Goal: Task Accomplishment & Management: Complete application form

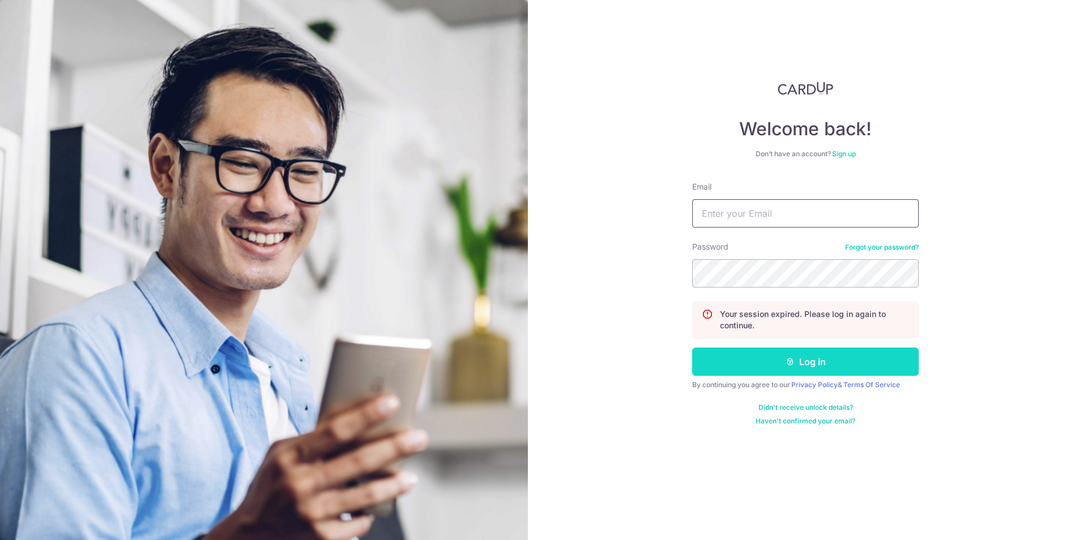
type input "dennis@steelpro.com.sg"
click at [521, 361] on button "Log in" at bounding box center [805, 362] width 226 height 28
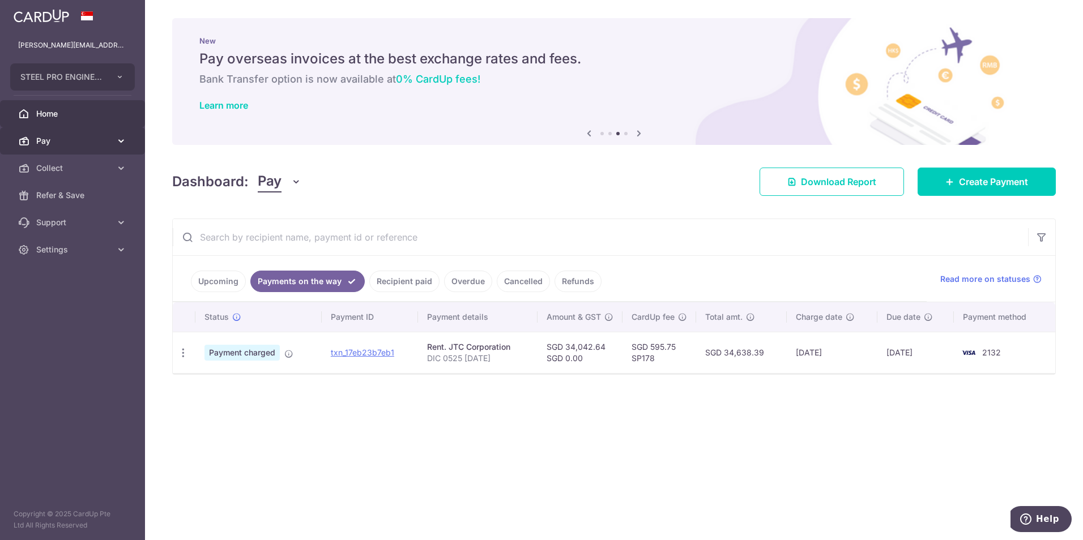
click at [99, 138] on span "Pay" at bounding box center [73, 140] width 75 height 11
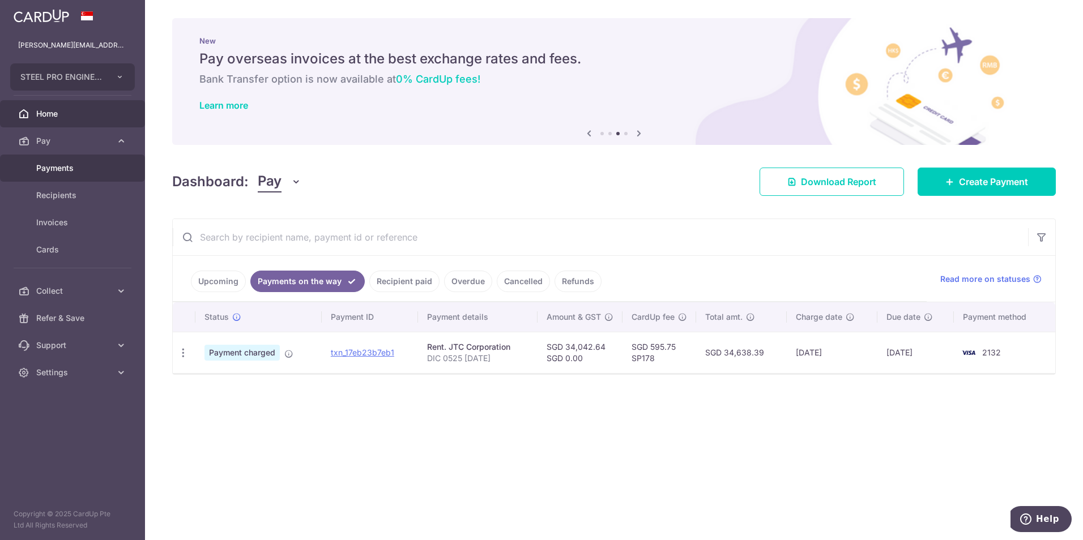
click at [105, 165] on span "Payments" at bounding box center [73, 167] width 75 height 11
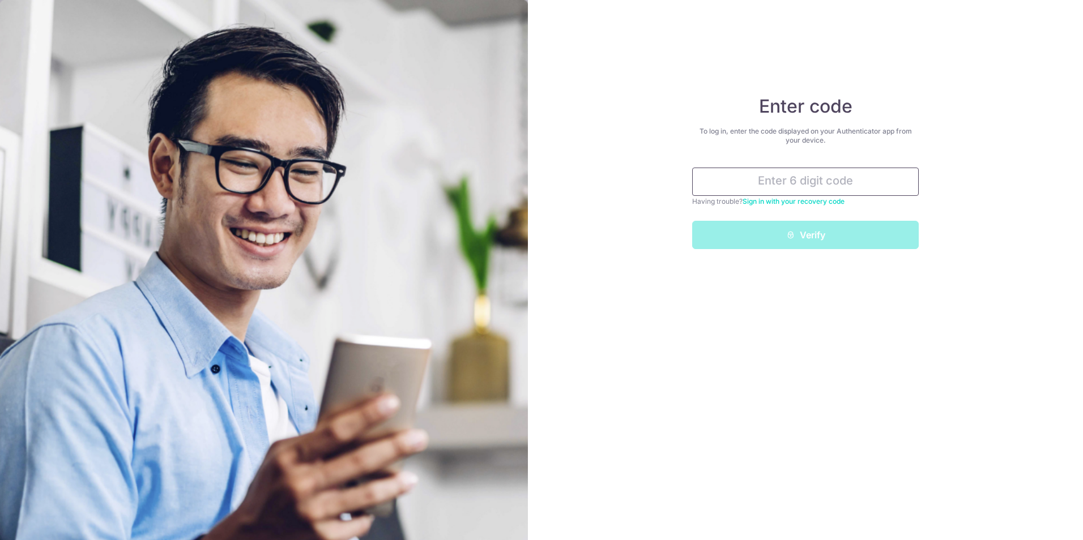
click at [806, 191] on input "text" at bounding box center [805, 182] width 226 height 28
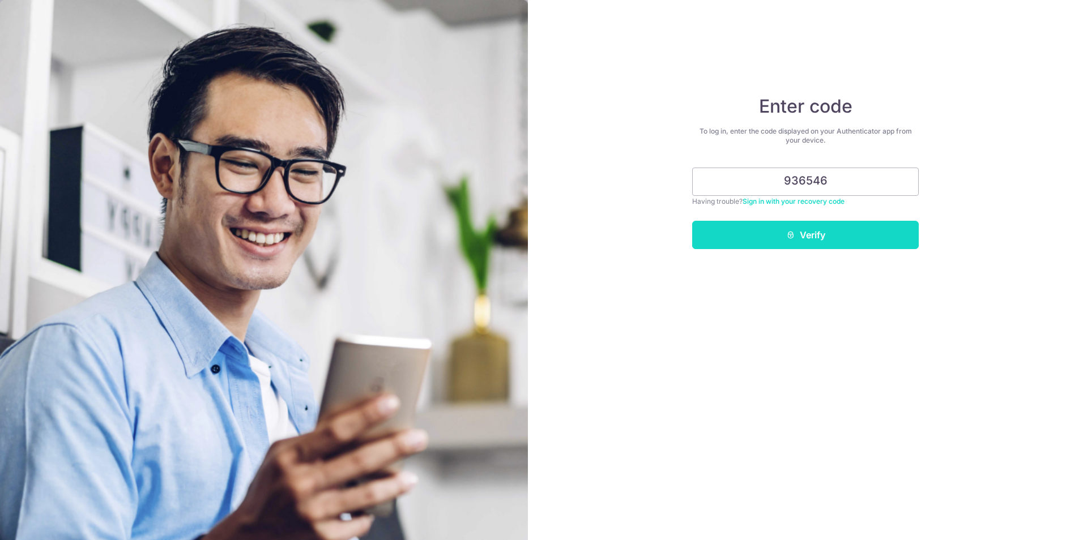
type input "936546"
click at [822, 241] on button "Verify" at bounding box center [805, 235] width 226 height 28
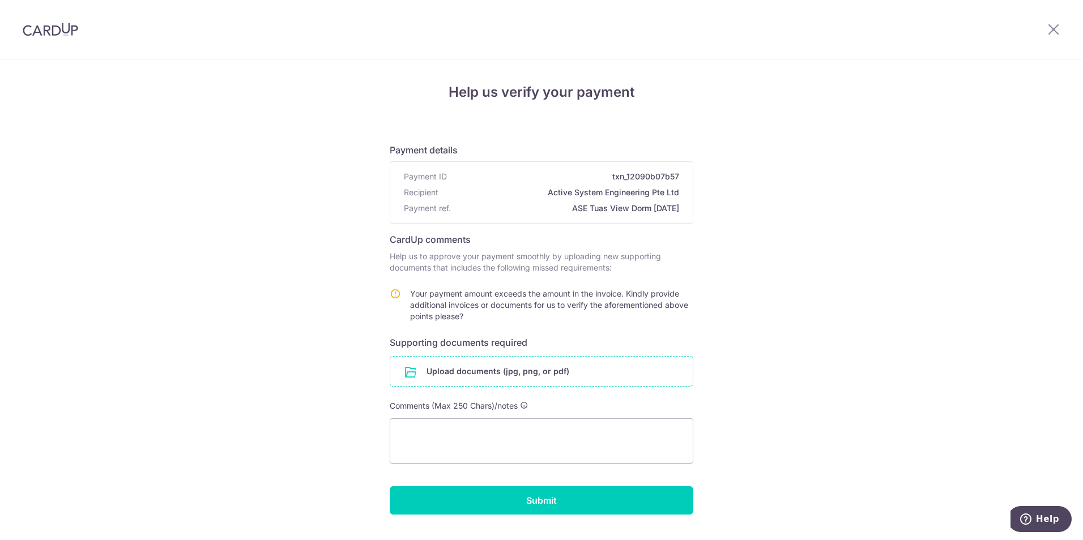
click at [515, 374] on input "file" at bounding box center [541, 371] width 302 height 29
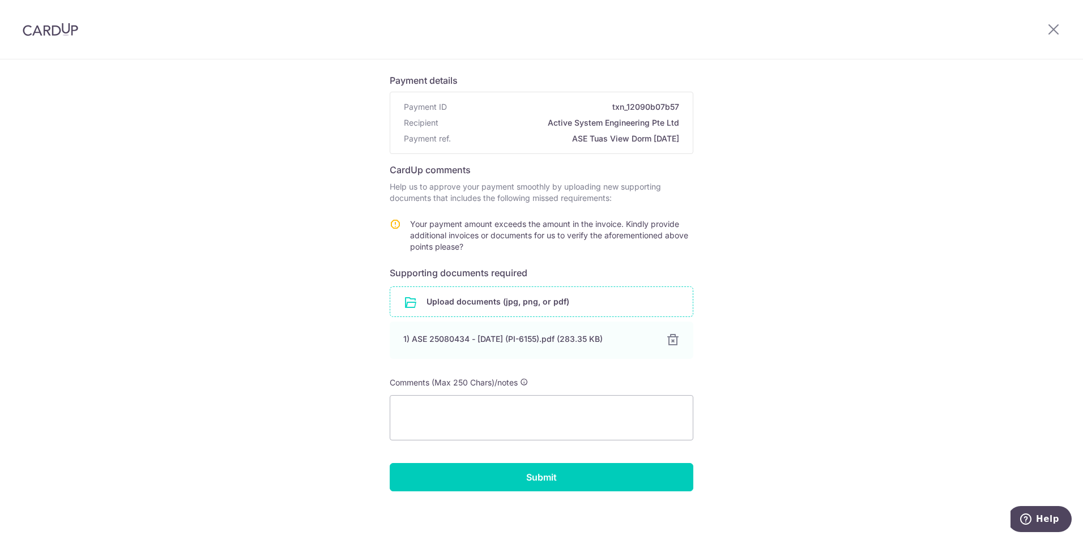
scroll to position [74, 0]
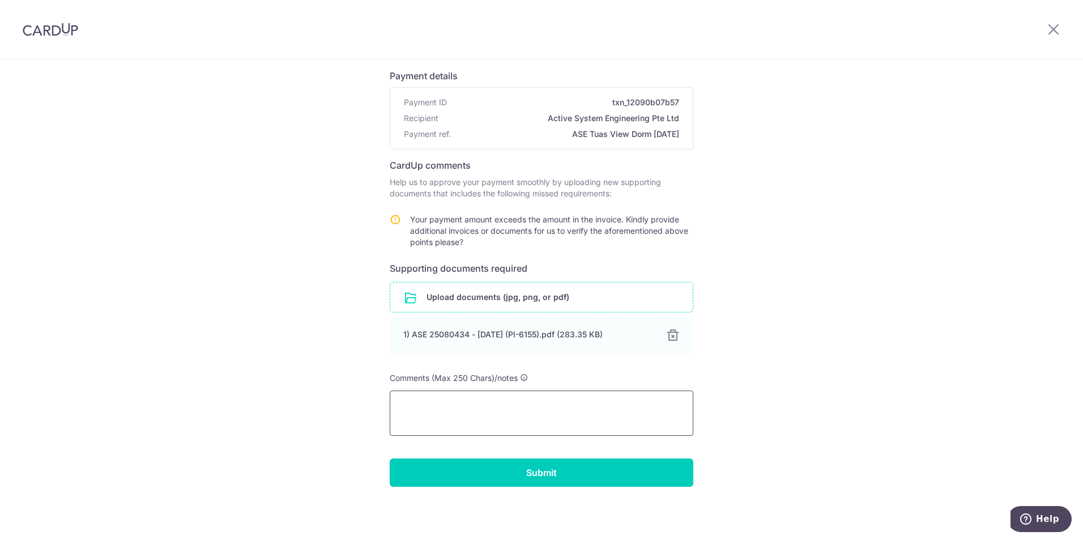
click at [541, 405] on textarea at bounding box center [541, 413] width 303 height 45
drag, startPoint x: 472, startPoint y: 430, endPoint x: 222, endPoint y: 337, distance: 266.2
click at [222, 337] on div "Help us verify your payment Payment details Payment ID txn_12090b07b57 Recipien…" at bounding box center [541, 262] width 1083 height 555
paste textarea "consolidate the previous invoice and this one, as the amounts are in agreement."
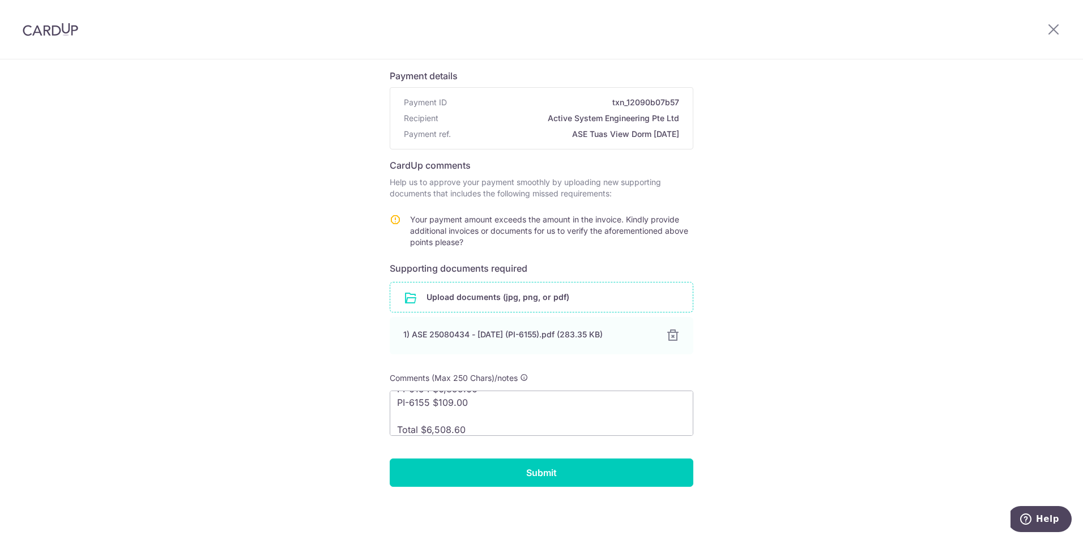
click at [474, 297] on input "file" at bounding box center [541, 297] width 302 height 29
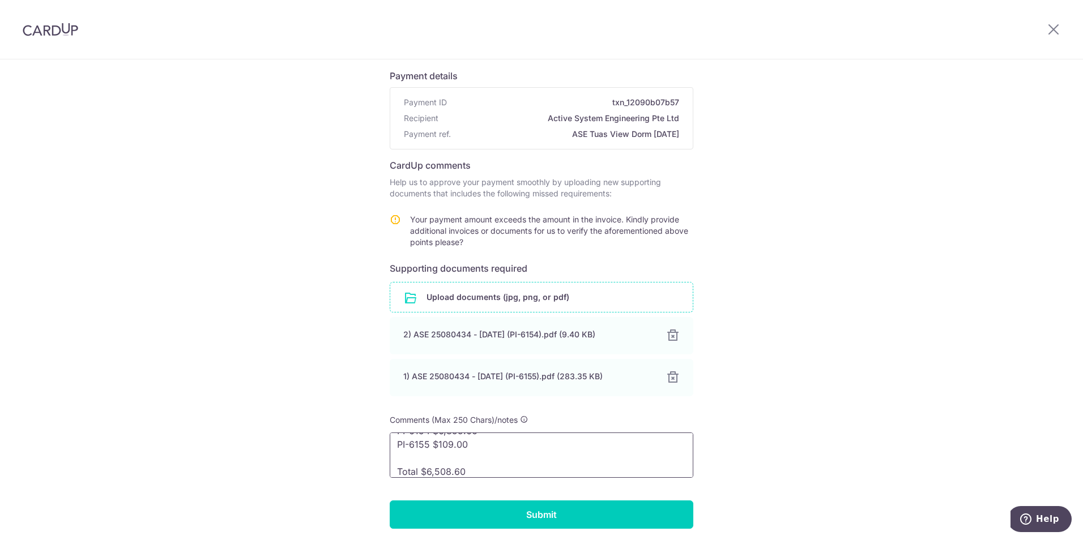
click at [598, 469] on textarea "Please assist to consolidate the previous invoice and this one, as the amounts …" at bounding box center [541, 455] width 303 height 45
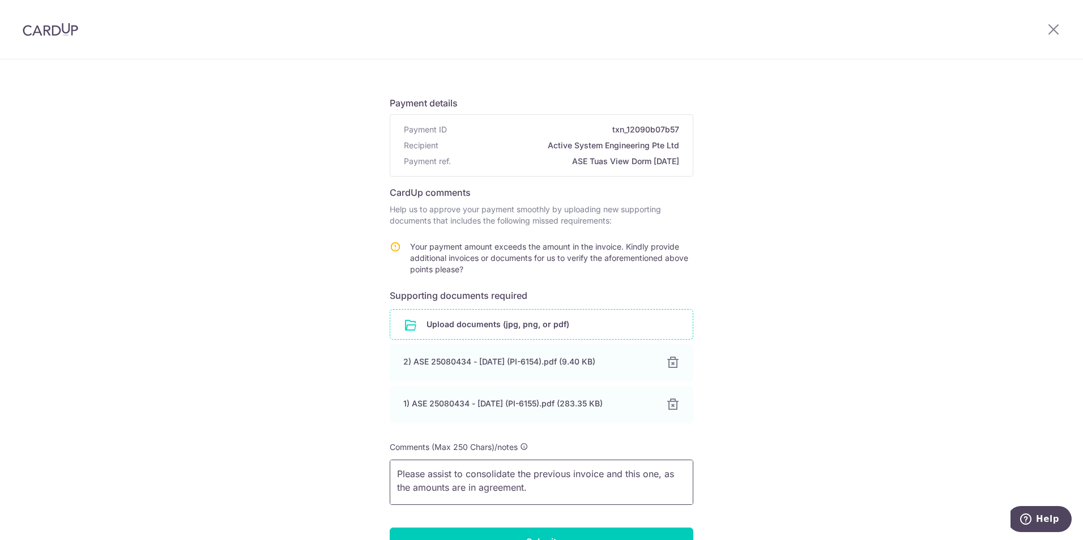
scroll to position [74, 0]
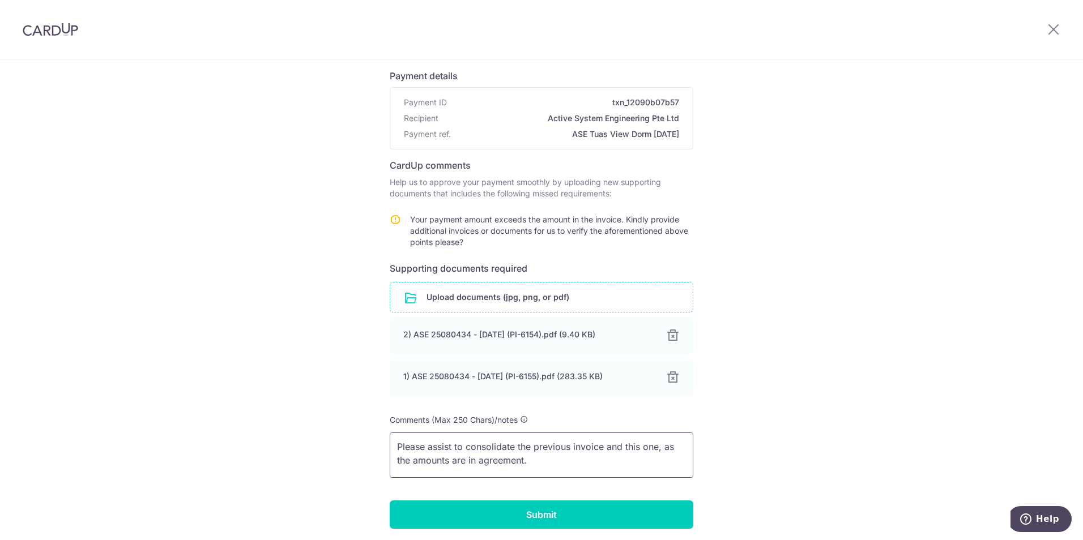
click at [544, 464] on textarea "Please assist to consolidate the previous invoice and this one, as the amounts …" at bounding box center [541, 455] width 303 height 45
drag, startPoint x: 544, startPoint y: 464, endPoint x: 334, endPoint y: 427, distance: 212.8
click at [334, 427] on div "Help us verify your payment Payment details Payment ID txn_12090b07b57 Recipien…" at bounding box center [541, 283] width 1083 height 597
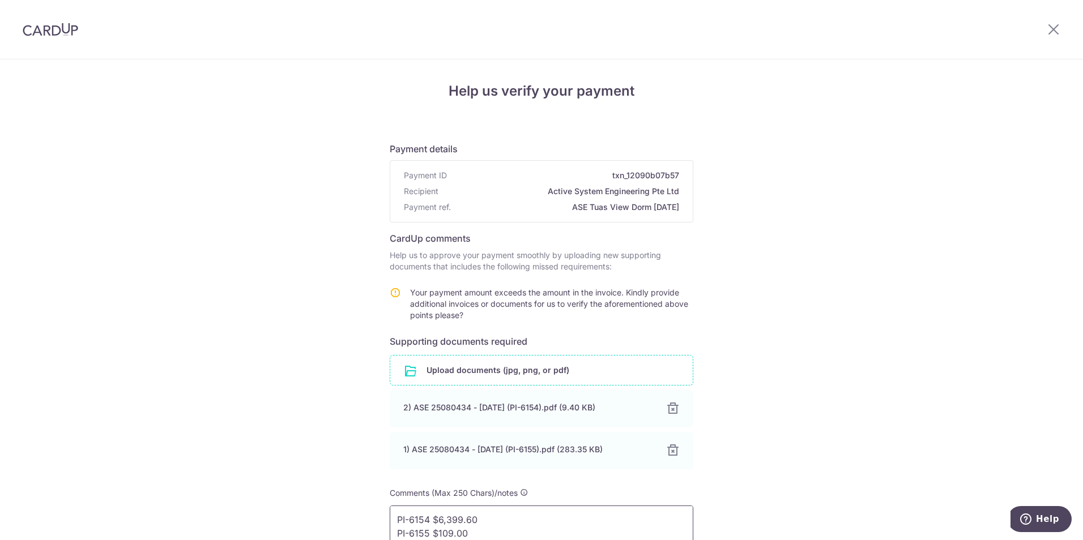
scroll to position [0, 0]
click at [500, 520] on textarea "PI-6154 $6,399.60 PI-6155 $109.00 Total $6,508.60" at bounding box center [541, 529] width 303 height 45
paste textarea "Please assist to consolidate the previous invoice and this one, as the amounts …"
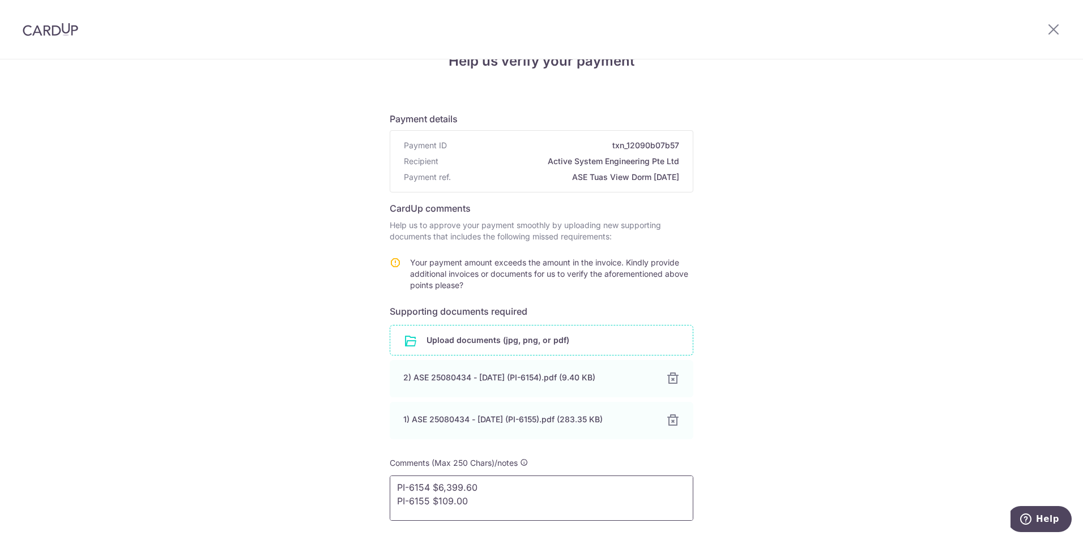
scroll to position [11, 0]
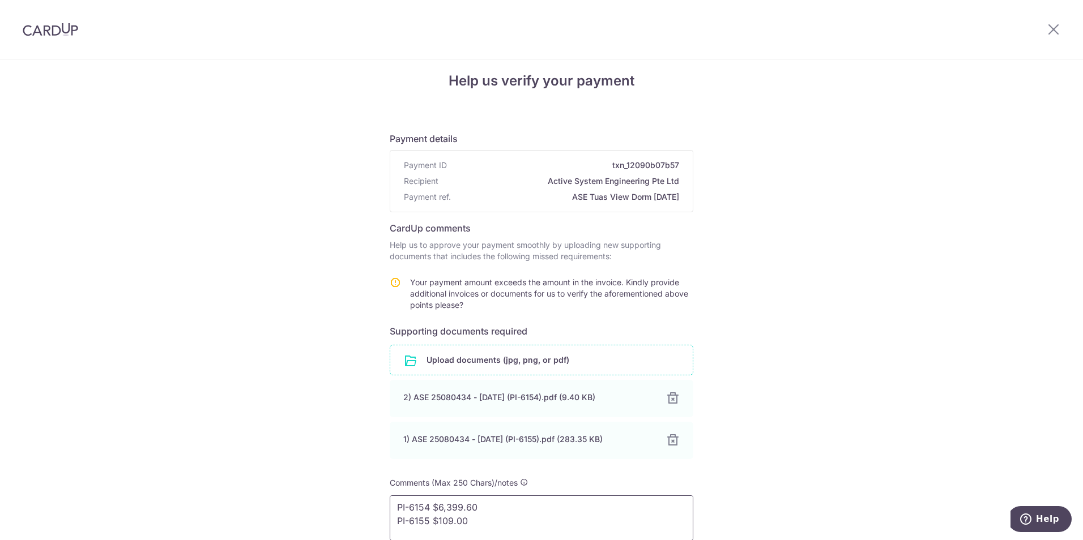
click at [512, 509] on textarea "Please assist to consolidate the previous invoice and this one, as the amounts …" at bounding box center [541, 517] width 303 height 45
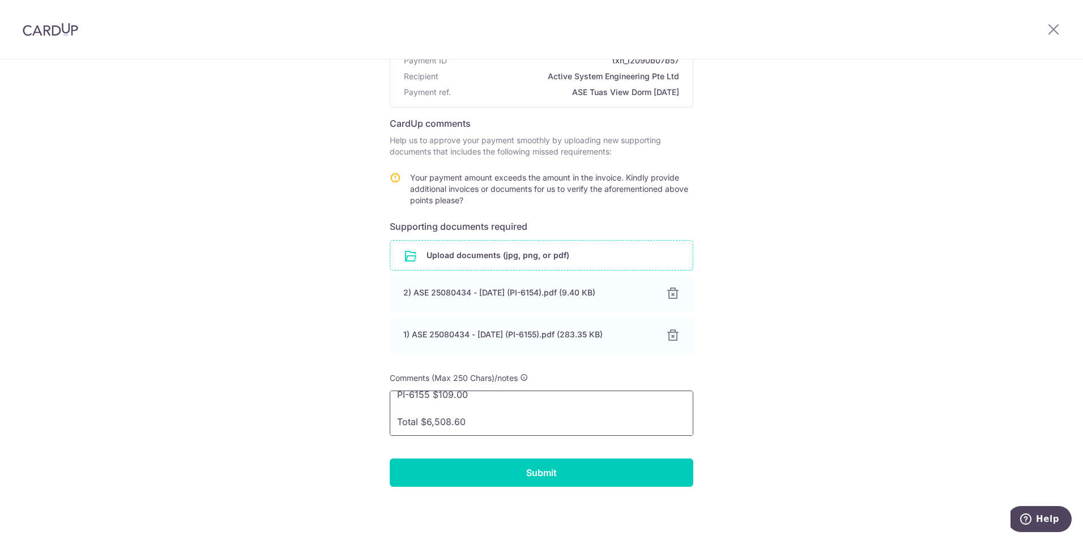
drag, startPoint x: 524, startPoint y: 526, endPoint x: 514, endPoint y: 489, distance: 38.0
click at [531, 528] on div "Help us verify your payment Payment details Payment ID txn_12090b07b57 Recipien…" at bounding box center [541, 241] width 1083 height 597
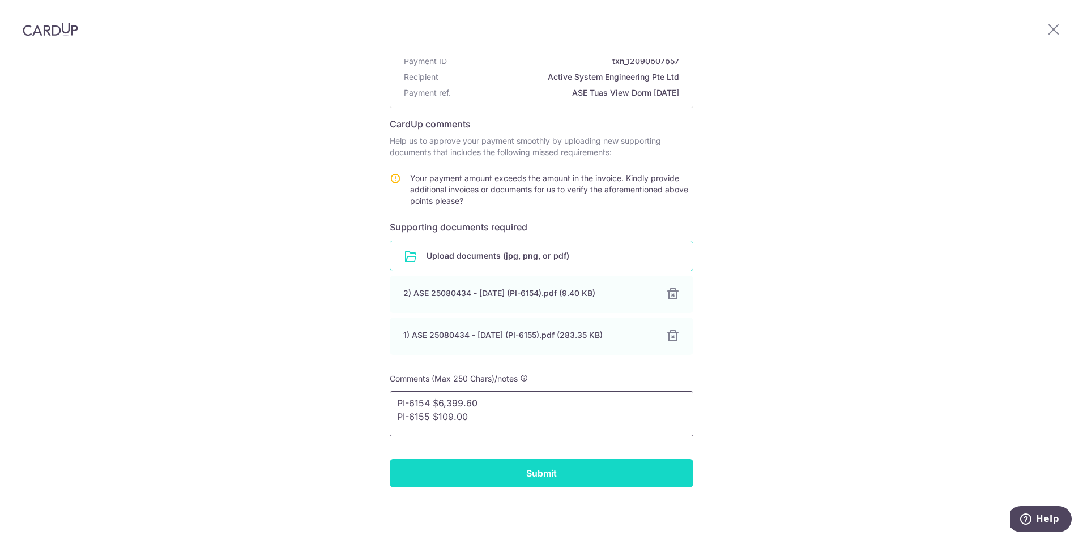
scroll to position [116, 0]
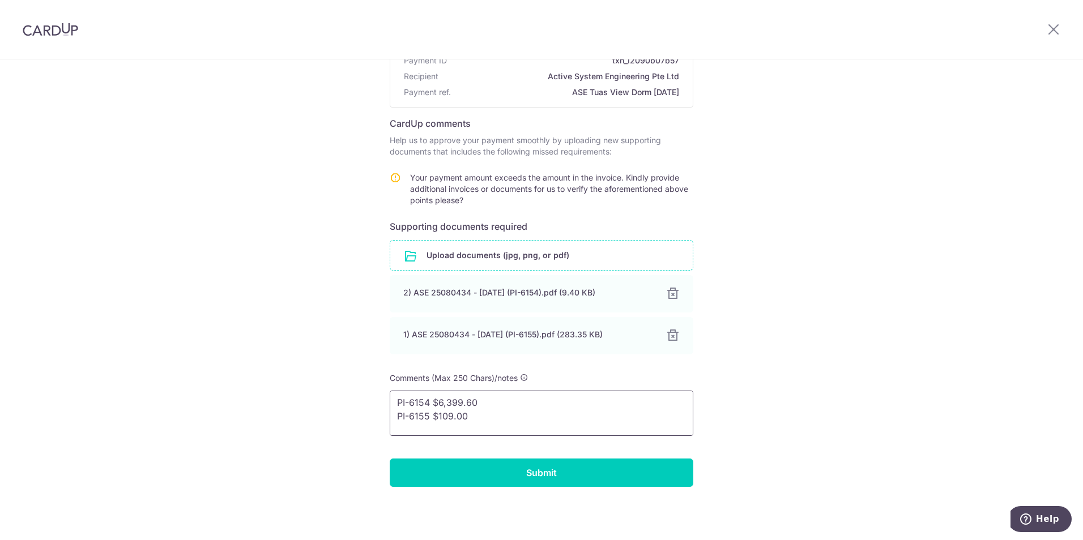
click at [555, 431] on textarea "Please assist to consolidate the previous invoice and this one, as the amounts …" at bounding box center [541, 413] width 303 height 45
drag, startPoint x: 528, startPoint y: 419, endPoint x: 532, endPoint y: 425, distance: 6.9
click at [532, 425] on textarea "Please assist to consolidate the previous invoice and this one, as the amounts …" at bounding box center [541, 413] width 303 height 45
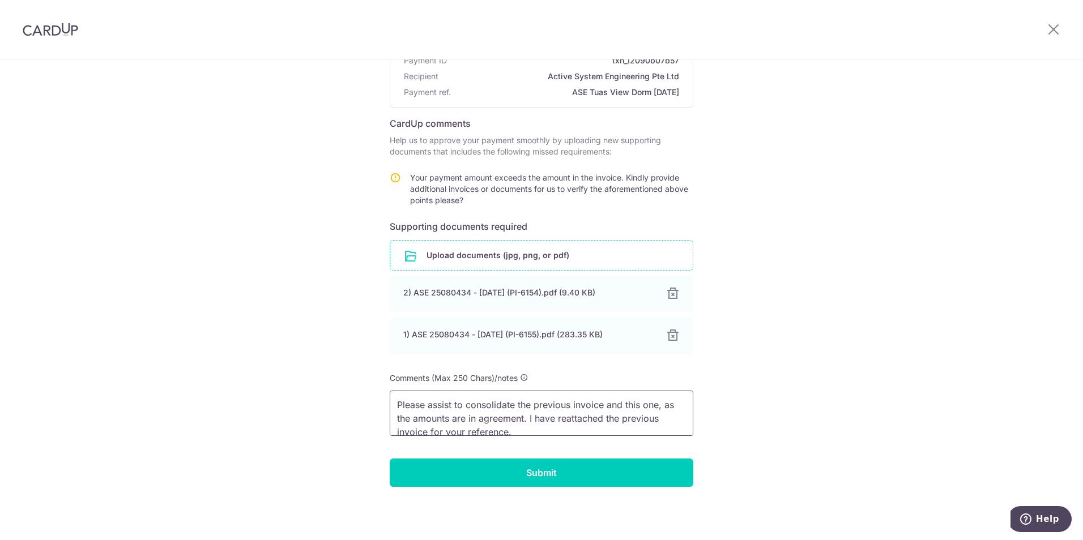
click at [523, 433] on textarea "Please assist to consolidate the previous invoice and this one, as the amounts …" at bounding box center [541, 413] width 303 height 45
click at [525, 430] on textarea "Please assist to consolidate the previous invoice and this one, as the amounts …" at bounding box center [541, 413] width 303 height 45
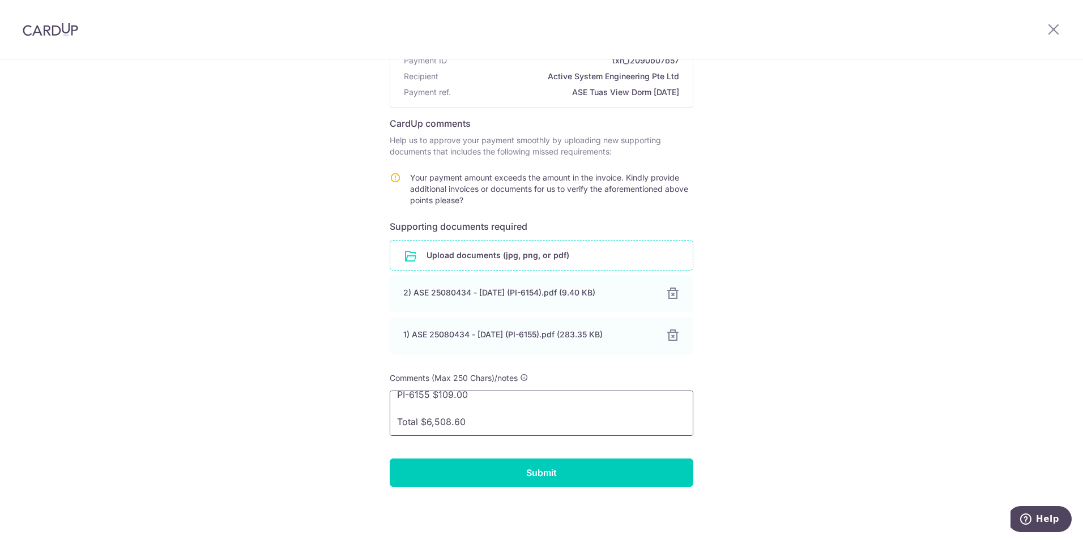
drag, startPoint x: 525, startPoint y: 422, endPoint x: 534, endPoint y: 417, distance: 10.4
click at [534, 417] on textarea "Please assist to consolidate the previous invoice and this one, as the amounts …" at bounding box center [541, 413] width 303 height 45
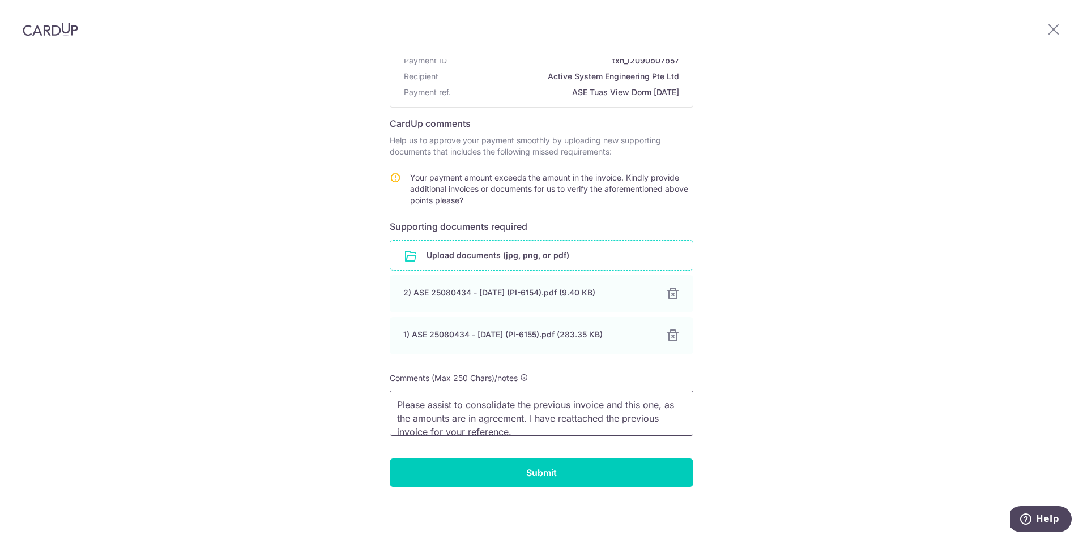
click at [516, 430] on textarea "Please assist to consolidate the previous invoice and this one, as the amounts …" at bounding box center [541, 413] width 303 height 45
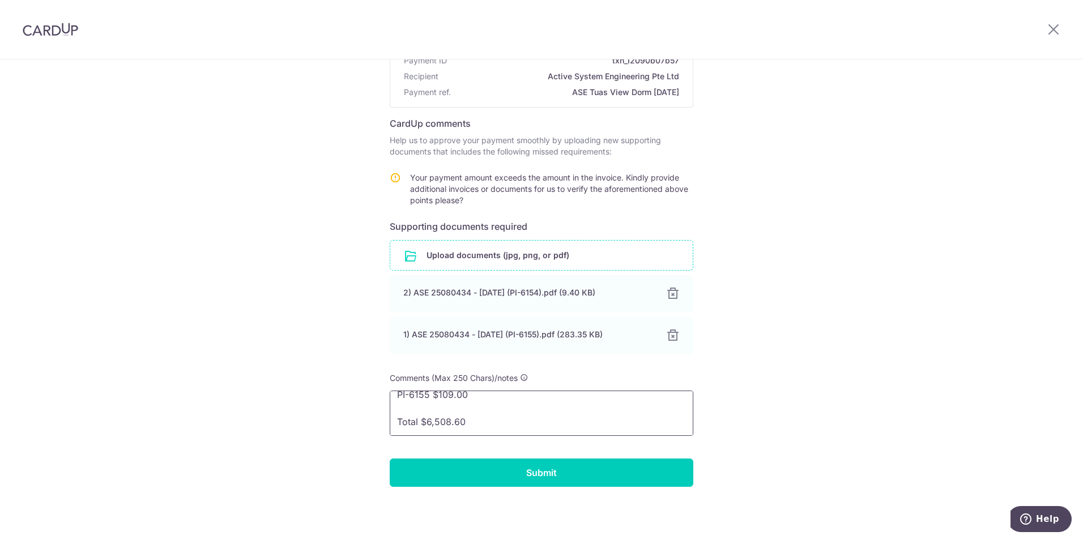
type textarea "Please assist to consolidate the previous invoice and this one, as the amounts …"
click at [801, 432] on div "Help us verify your payment Payment details Payment ID txn_12090b07b57 Recipien…" at bounding box center [541, 241] width 1083 height 597
click at [667, 290] on div at bounding box center [672, 294] width 14 height 14
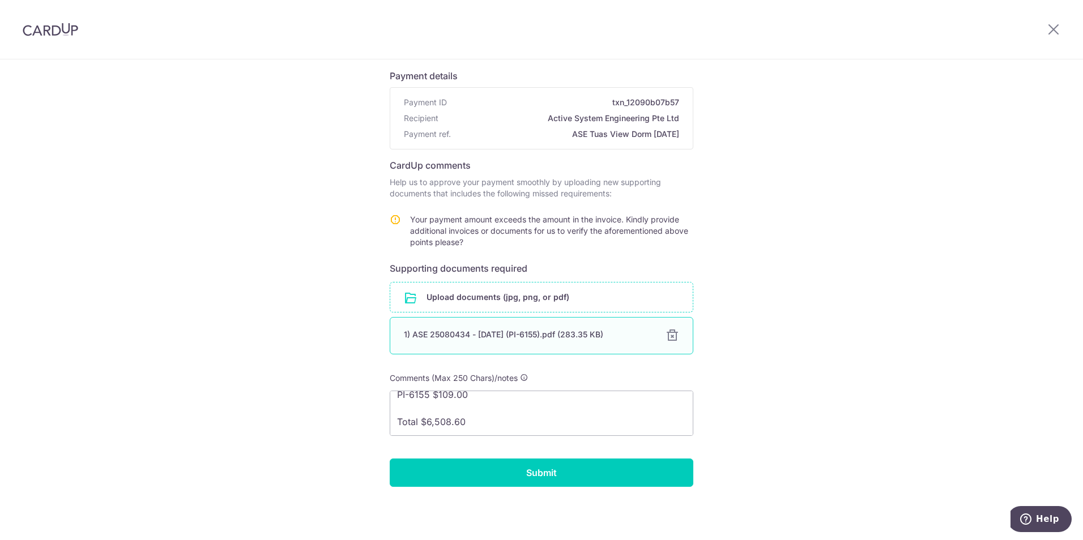
click at [587, 340] on div "1) ASE 25080434 - August 2025 (PI-6155).pdf (283.35 KB) 100% Done Download" at bounding box center [541, 335] width 303 height 37
click at [587, 333] on div "1) ASE 25080434 - August 2025 (PI-6155).pdf (283.35 KB)" at bounding box center [528, 334] width 248 height 11
click at [665, 336] on div at bounding box center [672, 336] width 14 height 14
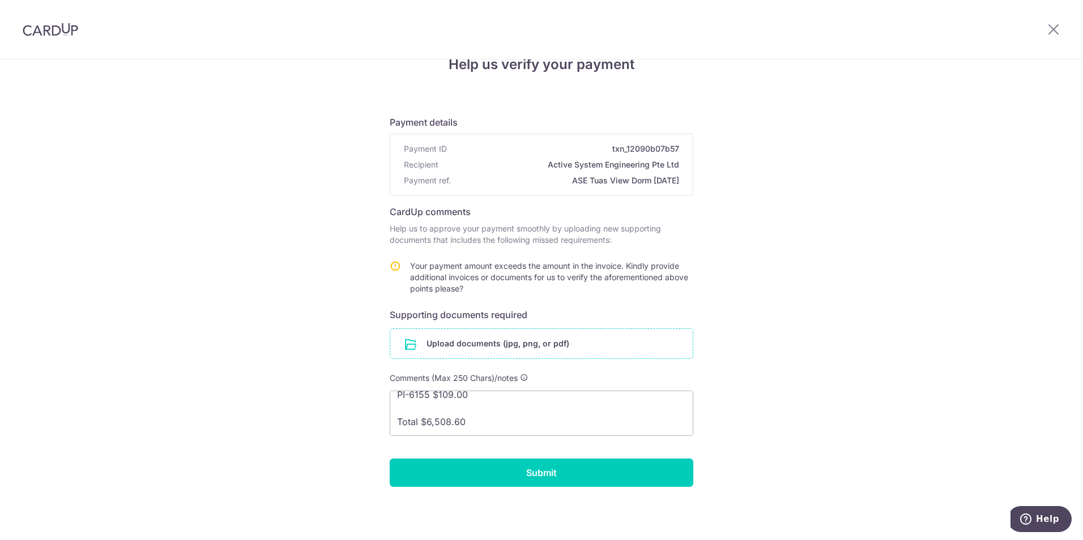
scroll to position [28, 0]
click at [549, 344] on input "file" at bounding box center [541, 343] width 302 height 29
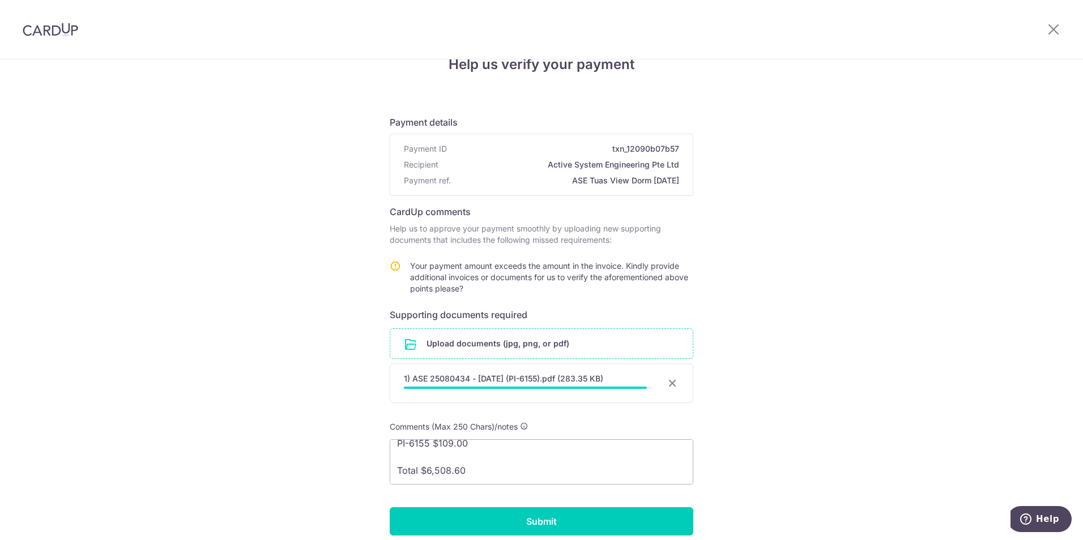
click at [860, 409] on div "Help us verify your payment Payment details Payment ID txn_12090b07b57 Recipien…" at bounding box center [541, 310] width 1083 height 557
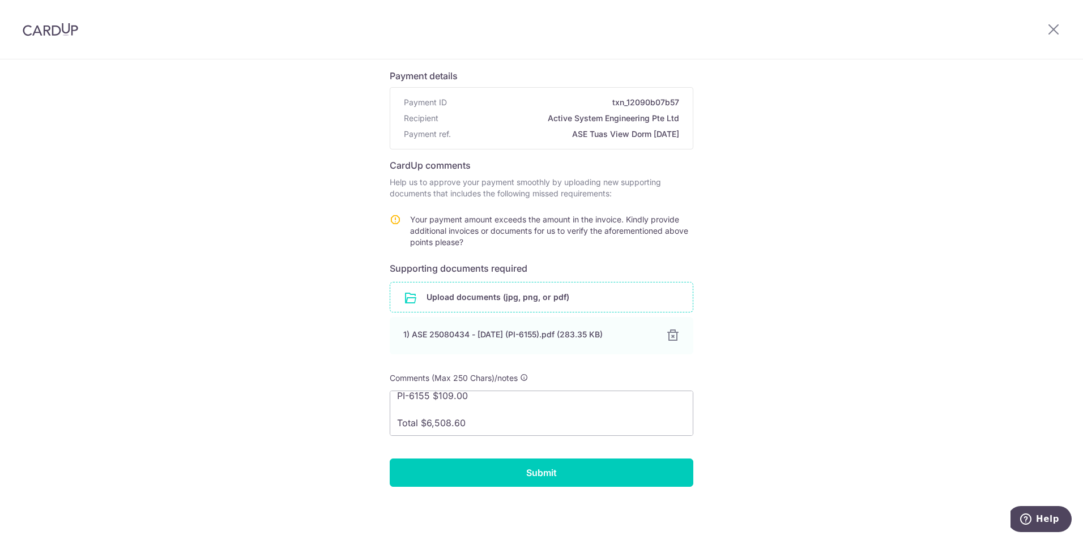
scroll to position [65, 0]
click at [553, 470] on input "Submit" at bounding box center [541, 473] width 303 height 28
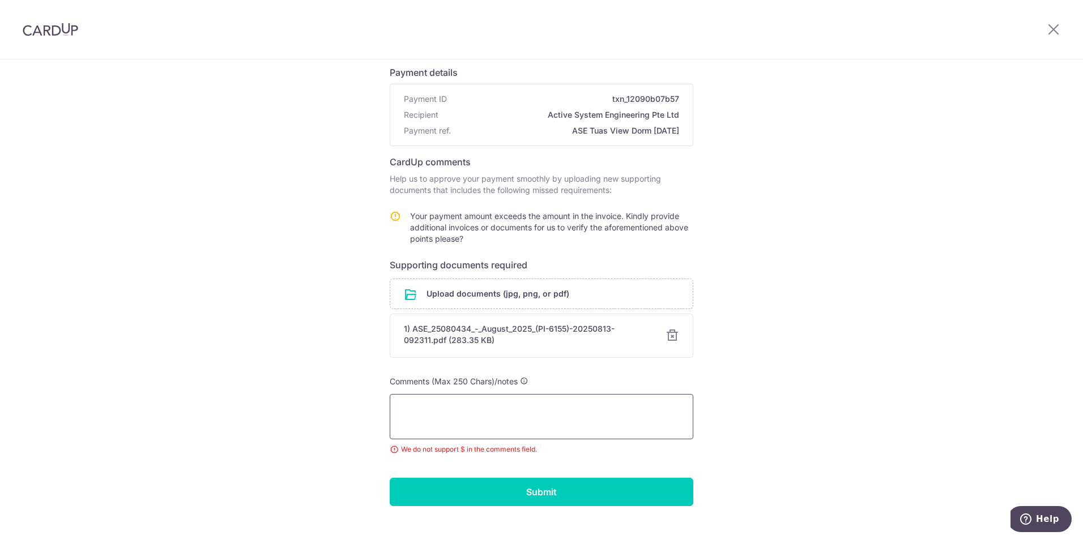
scroll to position [97, 0]
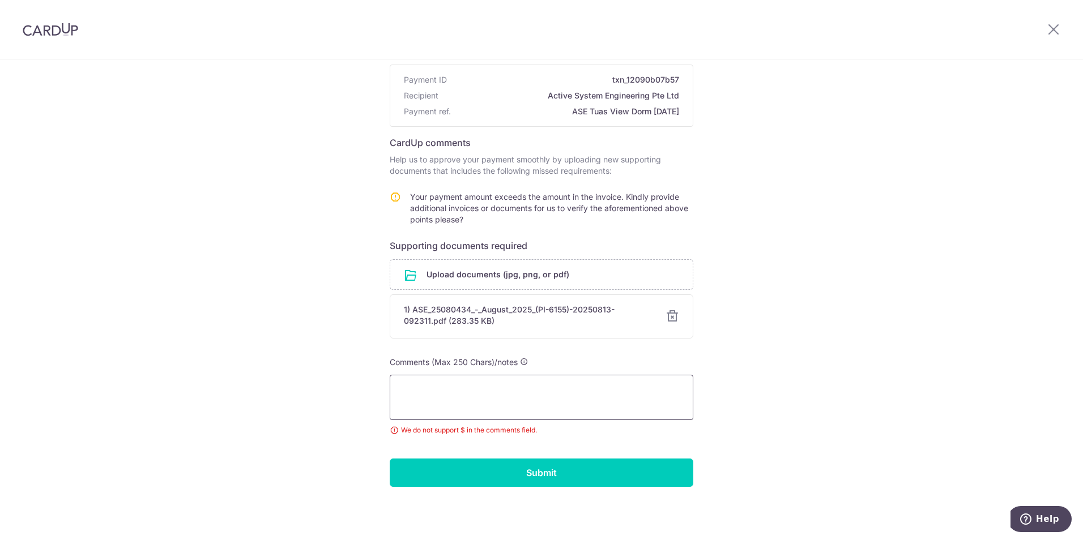
click at [600, 390] on textarea at bounding box center [541, 397] width 303 height 45
paste textarea "Please assist to consolidate the previous invoice and this one, as the amounts …"
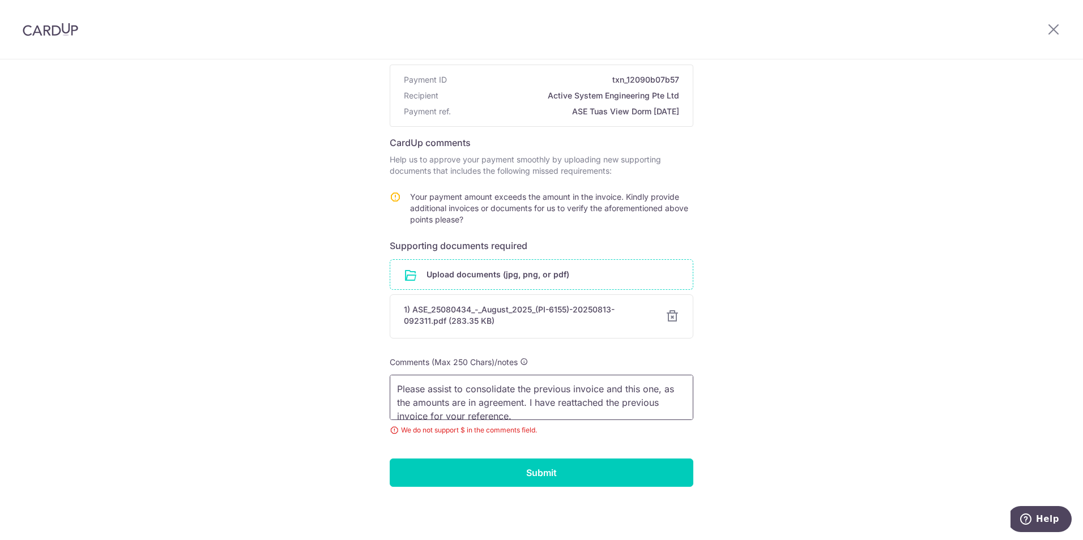
scroll to position [2, 0]
type textarea "Please assist to consolidate the previous invoice and this one, as the amounts …"
click at [635, 272] on input "file" at bounding box center [541, 274] width 302 height 29
click at [516, 410] on textarea "Please assist to consolidate the previous invoice and this one, as the amounts …" at bounding box center [541, 397] width 303 height 45
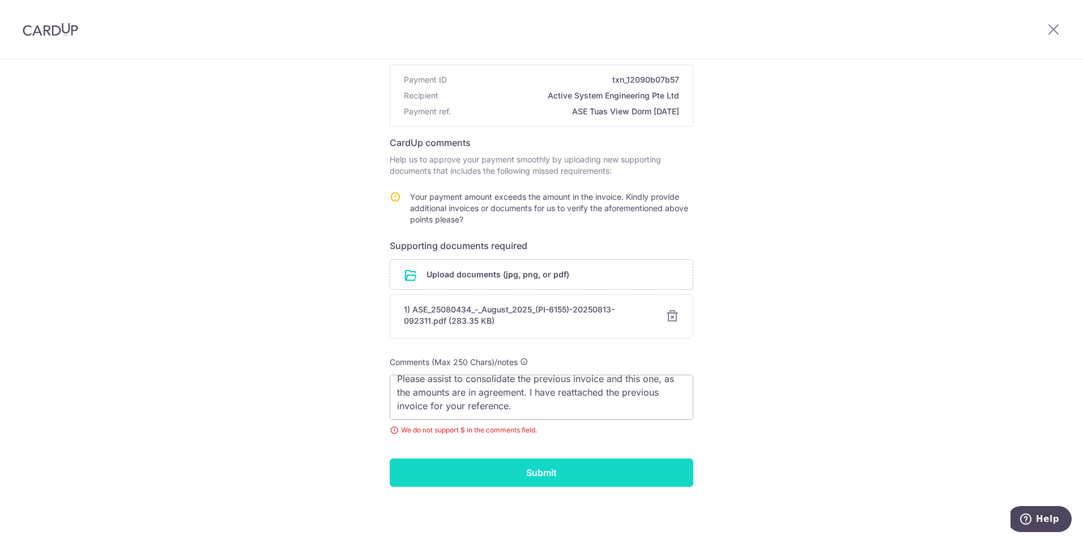
click at [544, 476] on input "Submit" at bounding box center [541, 473] width 303 height 28
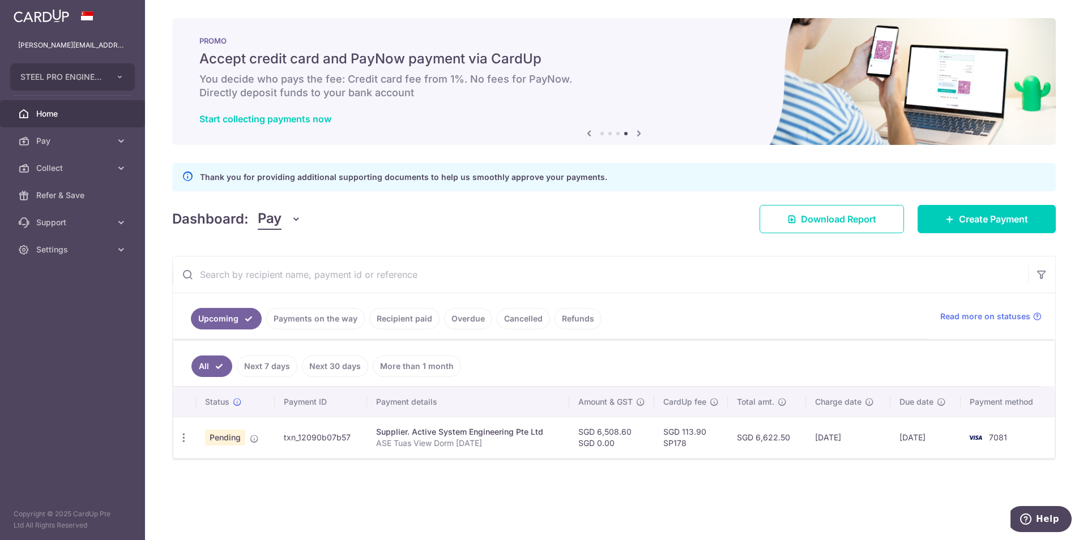
click at [808, 495] on div "× Pause Schedule Pause all future payments in this series Pause just this one p…" at bounding box center [614, 270] width 938 height 540
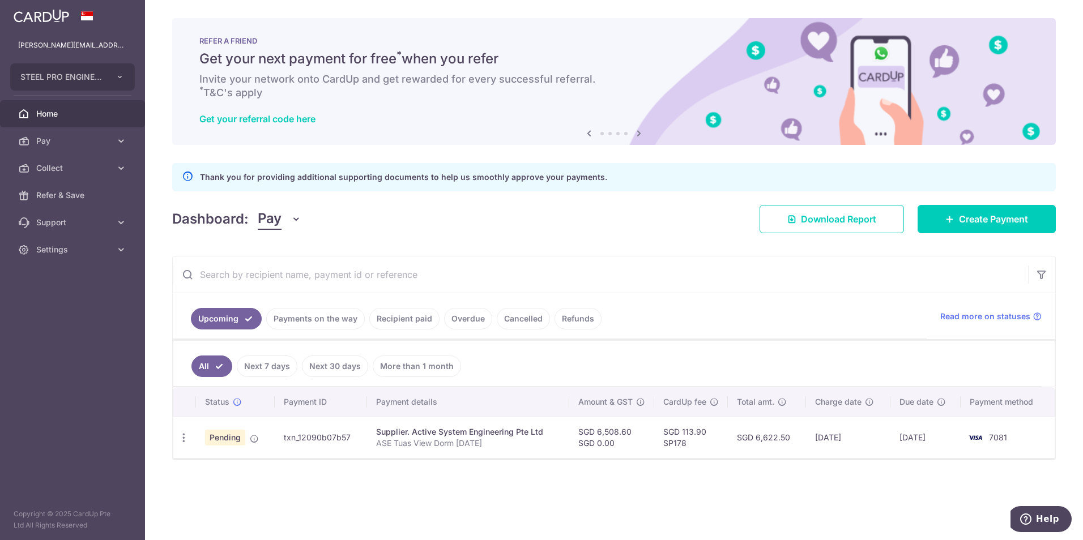
click at [674, 362] on ul "All Next 7 days Next 30 days More than 1 month" at bounding box center [606, 364] width 867 height 46
